Goal: Use online tool/utility: Utilize a website feature to perform a specific function

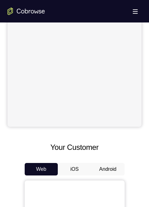
scroll to position [218, 0]
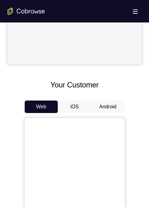
click at [103, 103] on button "Android" at bounding box center [107, 106] width 33 height 12
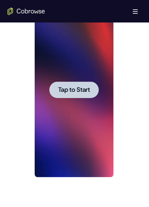
scroll to position [0, 0]
click at [85, 110] on div at bounding box center [74, 89] width 79 height 175
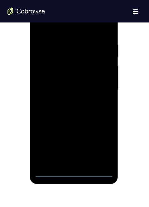
click at [74, 171] on div at bounding box center [74, 89] width 79 height 175
click at [104, 145] on div at bounding box center [74, 89] width 79 height 175
click at [68, 27] on div at bounding box center [74, 89] width 79 height 175
click at [101, 89] on div at bounding box center [74, 89] width 79 height 175
click at [68, 102] on div at bounding box center [74, 89] width 79 height 175
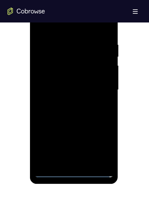
click at [65, 81] on div at bounding box center [74, 89] width 79 height 175
click at [60, 72] on div at bounding box center [74, 89] width 79 height 175
click at [75, 88] on div at bounding box center [74, 89] width 79 height 175
click at [75, 110] on div at bounding box center [74, 89] width 79 height 175
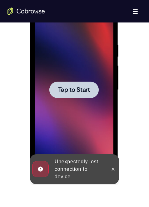
click at [76, 108] on div at bounding box center [74, 89] width 79 height 175
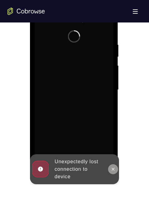
click at [112, 170] on icon at bounding box center [112, 168] width 5 height 5
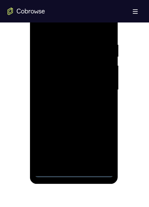
click at [75, 173] on div at bounding box center [74, 89] width 79 height 175
click at [101, 147] on div at bounding box center [74, 89] width 79 height 175
click at [59, 34] on div at bounding box center [74, 89] width 79 height 175
click at [61, 30] on div at bounding box center [74, 89] width 79 height 175
click at [102, 87] on div at bounding box center [74, 89] width 79 height 175
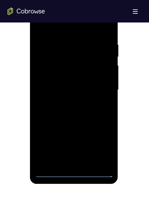
click at [68, 100] on div at bounding box center [74, 89] width 79 height 175
click at [62, 82] on div at bounding box center [74, 89] width 79 height 175
click at [75, 76] on div at bounding box center [74, 89] width 79 height 175
click at [79, 89] on div at bounding box center [74, 89] width 79 height 175
click at [74, 115] on div at bounding box center [74, 89] width 79 height 175
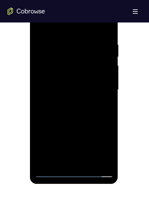
click at [89, 163] on div at bounding box center [74, 89] width 79 height 175
click at [74, 121] on div at bounding box center [74, 89] width 79 height 175
drag, startPoint x: 75, startPoint y: 80, endPoint x: 32, endPoint y: 104, distance: 49.2
click at [75, 80] on div at bounding box center [74, 89] width 79 height 175
click at [62, 158] on div at bounding box center [74, 89] width 79 height 175
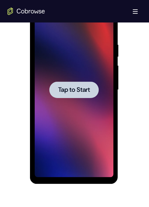
drag, startPoint x: 82, startPoint y: 113, endPoint x: 55, endPoint y: 154, distance: 48.7
click at [82, 113] on div at bounding box center [74, 89] width 79 height 175
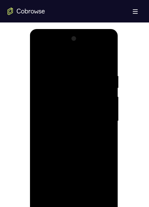
scroll to position [343, 0]
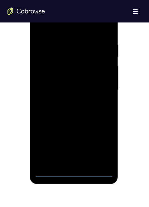
click at [74, 170] on div at bounding box center [74, 89] width 79 height 175
click at [74, 172] on div at bounding box center [74, 89] width 79 height 175
click at [103, 146] on div at bounding box center [74, 89] width 79 height 175
click at [49, 29] on div at bounding box center [74, 89] width 79 height 175
click at [103, 86] on div at bounding box center [74, 89] width 79 height 175
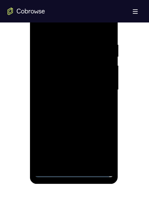
click at [65, 100] on div at bounding box center [74, 89] width 79 height 175
click at [64, 82] on div at bounding box center [74, 89] width 79 height 175
click at [77, 74] on div at bounding box center [74, 89] width 79 height 175
drag, startPoint x: 81, startPoint y: 88, endPoint x: 51, endPoint y: 60, distance: 41.4
click at [81, 88] on div at bounding box center [74, 89] width 79 height 175
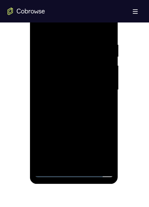
click at [80, 111] on div at bounding box center [74, 89] width 79 height 175
click at [90, 162] on div at bounding box center [74, 89] width 79 height 175
click at [73, 113] on div at bounding box center [74, 89] width 79 height 175
click at [87, 161] on div at bounding box center [74, 89] width 79 height 175
click at [76, 120] on div at bounding box center [74, 89] width 79 height 175
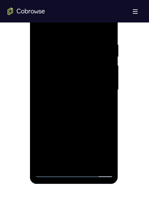
click at [66, 78] on div at bounding box center [74, 89] width 79 height 175
click at [58, 158] on div at bounding box center [74, 89] width 79 height 175
click at [103, 103] on div at bounding box center [74, 89] width 79 height 175
click at [100, 105] on div at bounding box center [74, 89] width 79 height 175
click at [104, 104] on div at bounding box center [74, 89] width 79 height 175
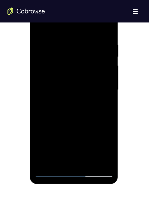
click at [104, 103] on div at bounding box center [74, 89] width 79 height 175
click at [39, 28] on div at bounding box center [74, 89] width 79 height 175
drag, startPoint x: 69, startPoint y: 134, endPoint x: 72, endPoint y: 87, distance: 46.8
click at [72, 88] on div at bounding box center [74, 89] width 79 height 175
drag, startPoint x: 72, startPoint y: 80, endPoint x: 73, endPoint y: 134, distance: 54.2
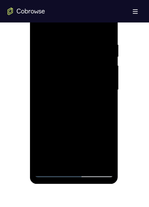
click at [73, 134] on div at bounding box center [74, 89] width 79 height 175
click at [69, 80] on div at bounding box center [74, 89] width 79 height 175
click at [40, 28] on div at bounding box center [74, 89] width 79 height 175
click at [66, 78] on div at bounding box center [74, 89] width 79 height 175
click at [55, 158] on div at bounding box center [74, 89] width 79 height 175
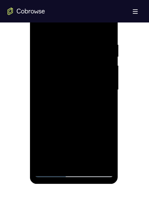
drag, startPoint x: 107, startPoint y: 104, endPoint x: 57, endPoint y: 99, distance: 50.0
click at [107, 104] on div at bounding box center [74, 89] width 79 height 175
click at [38, 26] on div at bounding box center [74, 89] width 79 height 175
click at [69, 93] on div at bounding box center [74, 89] width 79 height 175
click at [40, 26] on div at bounding box center [74, 89] width 79 height 175
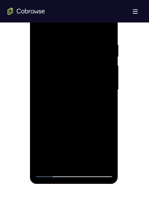
click at [70, 106] on div at bounding box center [74, 89] width 79 height 175
click at [67, 158] on div at bounding box center [74, 89] width 79 height 175
click at [63, 37] on div at bounding box center [74, 89] width 79 height 175
click at [91, 93] on div at bounding box center [74, 89] width 79 height 175
click at [103, 103] on div at bounding box center [74, 89] width 79 height 175
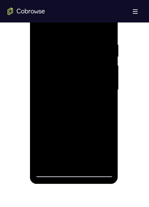
click at [51, 171] on div at bounding box center [74, 89] width 79 height 175
click at [41, 27] on div at bounding box center [74, 89] width 79 height 175
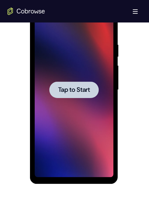
click at [65, 62] on div at bounding box center [74, 89] width 79 height 175
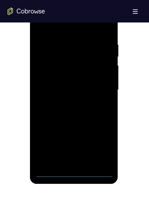
click at [74, 171] on div at bounding box center [74, 89] width 79 height 175
click at [98, 145] on div at bounding box center [74, 89] width 79 height 175
click at [72, 26] on div at bounding box center [74, 89] width 79 height 175
click at [101, 88] on div at bounding box center [74, 89] width 79 height 175
click at [69, 101] on div at bounding box center [74, 89] width 79 height 175
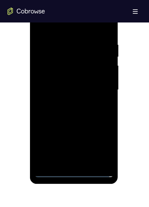
click at [63, 82] on div at bounding box center [74, 89] width 79 height 175
click at [65, 77] on div at bounding box center [74, 89] width 79 height 175
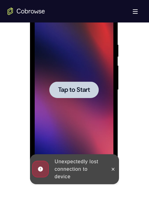
click at [75, 90] on span "Tap to Start" at bounding box center [74, 90] width 32 height 6
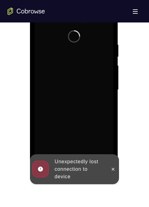
click at [113, 167] on icon at bounding box center [112, 168] width 5 height 5
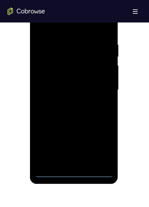
click at [73, 172] on div at bounding box center [74, 89] width 79 height 175
click at [102, 143] on div at bounding box center [74, 89] width 79 height 175
click at [63, 27] on div at bounding box center [74, 89] width 79 height 175
click at [100, 92] on div at bounding box center [74, 89] width 79 height 175
click at [100, 86] on div at bounding box center [74, 89] width 79 height 175
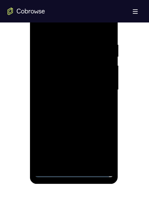
click at [69, 100] on div at bounding box center [74, 89] width 79 height 175
click at [81, 83] on div at bounding box center [74, 89] width 79 height 175
click at [76, 74] on div at bounding box center [74, 89] width 79 height 175
click at [77, 88] on div at bounding box center [74, 89] width 79 height 175
click at [71, 111] on div at bounding box center [74, 89] width 79 height 175
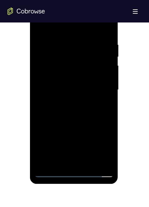
click at [89, 164] on div at bounding box center [74, 89] width 79 height 175
click at [70, 121] on div at bounding box center [74, 89] width 79 height 175
click at [75, 122] on div at bounding box center [74, 89] width 79 height 175
click at [37, 27] on div at bounding box center [74, 89] width 79 height 175
click at [78, 79] on div at bounding box center [74, 89] width 79 height 175
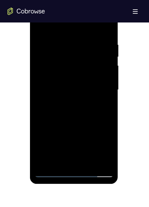
click at [59, 160] on div at bounding box center [74, 89] width 79 height 175
click at [107, 105] on div at bounding box center [74, 89] width 79 height 175
click at [40, 27] on div at bounding box center [74, 89] width 79 height 175
click at [66, 93] on div at bounding box center [74, 89] width 79 height 175
drag, startPoint x: 55, startPoint y: 159, endPoint x: 54, endPoint y: 155, distance: 3.5
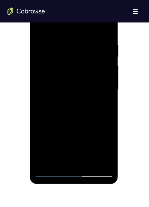
click at [55, 157] on div at bounding box center [74, 89] width 79 height 175
click at [100, 103] on div at bounding box center [74, 89] width 79 height 175
click at [105, 105] on div at bounding box center [74, 89] width 79 height 175
click at [39, 27] on div at bounding box center [74, 89] width 79 height 175
click at [41, 26] on div at bounding box center [74, 89] width 79 height 175
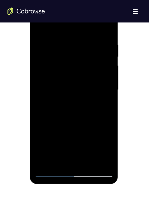
click at [76, 115] on div at bounding box center [74, 89] width 79 height 175
click at [108, 25] on div at bounding box center [74, 89] width 79 height 175
click at [58, 44] on div at bounding box center [74, 89] width 79 height 175
click at [48, 44] on div at bounding box center [74, 89] width 79 height 175
click at [44, 44] on div at bounding box center [74, 89] width 79 height 175
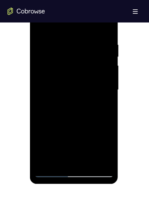
click at [77, 37] on div at bounding box center [74, 89] width 79 height 175
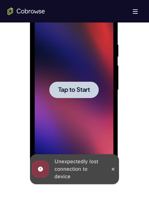
click at [62, 83] on div at bounding box center [73, 89] width 49 height 17
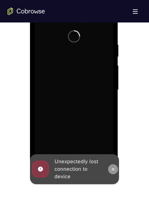
click at [114, 168] on icon at bounding box center [112, 168] width 5 height 5
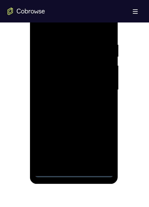
click at [73, 171] on div at bounding box center [74, 89] width 79 height 175
click at [100, 147] on div at bounding box center [74, 89] width 79 height 175
click at [74, 29] on div at bounding box center [74, 89] width 79 height 175
click at [101, 86] on div at bounding box center [74, 89] width 79 height 175
click at [65, 101] on div at bounding box center [74, 89] width 79 height 175
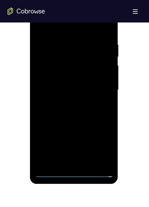
click at [76, 82] on div at bounding box center [74, 89] width 79 height 175
click at [65, 73] on div at bounding box center [74, 89] width 79 height 175
click at [76, 88] on div at bounding box center [74, 89] width 79 height 175
click at [74, 116] on div at bounding box center [74, 89] width 79 height 175
click at [44, 85] on div at bounding box center [74, 89] width 79 height 175
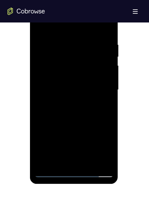
click at [67, 88] on div at bounding box center [74, 89] width 79 height 175
click at [75, 110] on div at bounding box center [74, 89] width 79 height 175
click at [72, 113] on div at bounding box center [74, 89] width 79 height 175
click at [88, 162] on div at bounding box center [74, 89] width 79 height 175
click at [71, 123] on div at bounding box center [74, 89] width 79 height 175
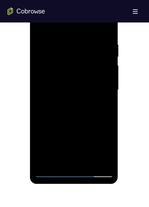
drag, startPoint x: 70, startPoint y: 79, endPoint x: 56, endPoint y: 99, distance: 24.3
click at [70, 79] on div at bounding box center [74, 89] width 79 height 175
click at [77, 81] on div at bounding box center [74, 89] width 79 height 175
click at [60, 160] on div at bounding box center [74, 89] width 79 height 175
click at [97, 103] on div at bounding box center [74, 89] width 79 height 175
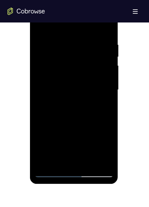
click at [96, 96] on div at bounding box center [74, 89] width 79 height 175
click at [103, 105] on div at bounding box center [74, 89] width 79 height 175
click at [42, 27] on div at bounding box center [74, 89] width 79 height 175
click at [64, 108] on div at bounding box center [74, 89] width 79 height 175
click at [37, 27] on div at bounding box center [74, 89] width 79 height 175
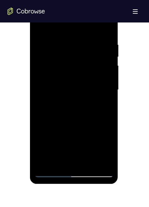
click at [61, 34] on div at bounding box center [74, 89] width 79 height 175
click at [66, 51] on div at bounding box center [74, 89] width 79 height 175
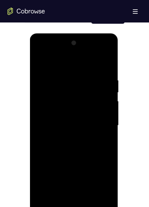
click at [39, 63] on div at bounding box center [74, 125] width 79 height 175
click at [67, 118] on div at bounding box center [74, 125] width 79 height 175
drag, startPoint x: 79, startPoint y: 131, endPoint x: 78, endPoint y: 116, distance: 15.3
click at [79, 116] on div at bounding box center [74, 125] width 79 height 175
click at [59, 194] on div at bounding box center [74, 125] width 79 height 175
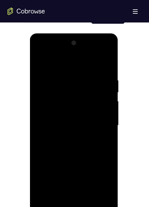
click at [101, 139] on div at bounding box center [74, 125] width 79 height 175
click at [102, 140] on div at bounding box center [74, 125] width 79 height 175
click at [66, 108] on div at bounding box center [74, 125] width 79 height 175
click at [60, 193] on div at bounding box center [74, 125] width 79 height 175
click at [104, 140] on div at bounding box center [74, 125] width 79 height 175
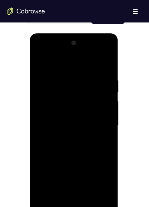
scroll to position [338, 0]
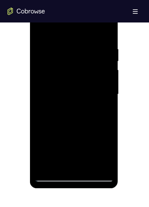
click at [39, 30] on div at bounding box center [74, 94] width 79 height 175
click at [73, 86] on div at bounding box center [74, 94] width 79 height 175
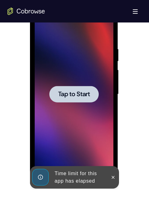
click at [75, 86] on div at bounding box center [73, 94] width 49 height 17
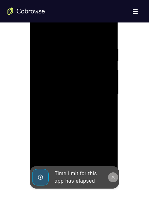
click at [112, 176] on icon at bounding box center [113, 176] width 3 height 3
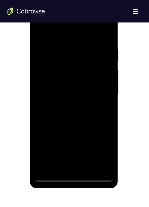
click at [74, 175] on div at bounding box center [74, 94] width 79 height 175
click at [103, 150] on div at bounding box center [74, 94] width 79 height 175
click at [66, 32] on div at bounding box center [74, 94] width 79 height 175
click at [99, 93] on div at bounding box center [74, 94] width 79 height 175
click at [69, 104] on div at bounding box center [74, 94] width 79 height 175
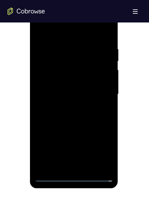
click at [74, 86] on div at bounding box center [74, 94] width 79 height 175
click at [74, 81] on div at bounding box center [74, 94] width 79 height 175
click at [78, 92] on div at bounding box center [74, 94] width 79 height 175
click at [79, 113] on div at bounding box center [74, 94] width 79 height 175
click at [88, 116] on div at bounding box center [74, 94] width 79 height 175
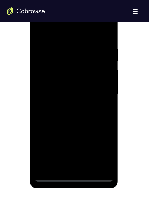
click at [89, 168] on div at bounding box center [74, 94] width 79 height 175
click at [75, 126] on div at bounding box center [74, 94] width 79 height 175
click at [69, 82] on div at bounding box center [74, 94] width 79 height 175
click at [55, 163] on div at bounding box center [74, 94] width 79 height 175
click at [74, 89] on div at bounding box center [74, 94] width 79 height 175
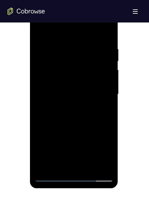
click at [63, 161] on div at bounding box center [74, 94] width 79 height 175
click at [106, 109] on div at bounding box center [74, 94] width 79 height 175
click at [40, 31] on div at bounding box center [74, 94] width 79 height 175
click at [103, 73] on div at bounding box center [74, 94] width 79 height 175
click at [80, 41] on div at bounding box center [74, 94] width 79 height 175
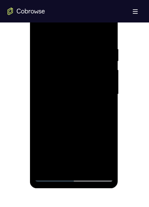
click at [40, 31] on div at bounding box center [74, 94] width 79 height 175
click at [56, 83] on div at bounding box center [74, 94] width 79 height 175
click at [62, 162] on div at bounding box center [74, 94] width 79 height 175
click at [103, 108] on div at bounding box center [74, 94] width 79 height 175
